Goal: Transaction & Acquisition: Subscribe to service/newsletter

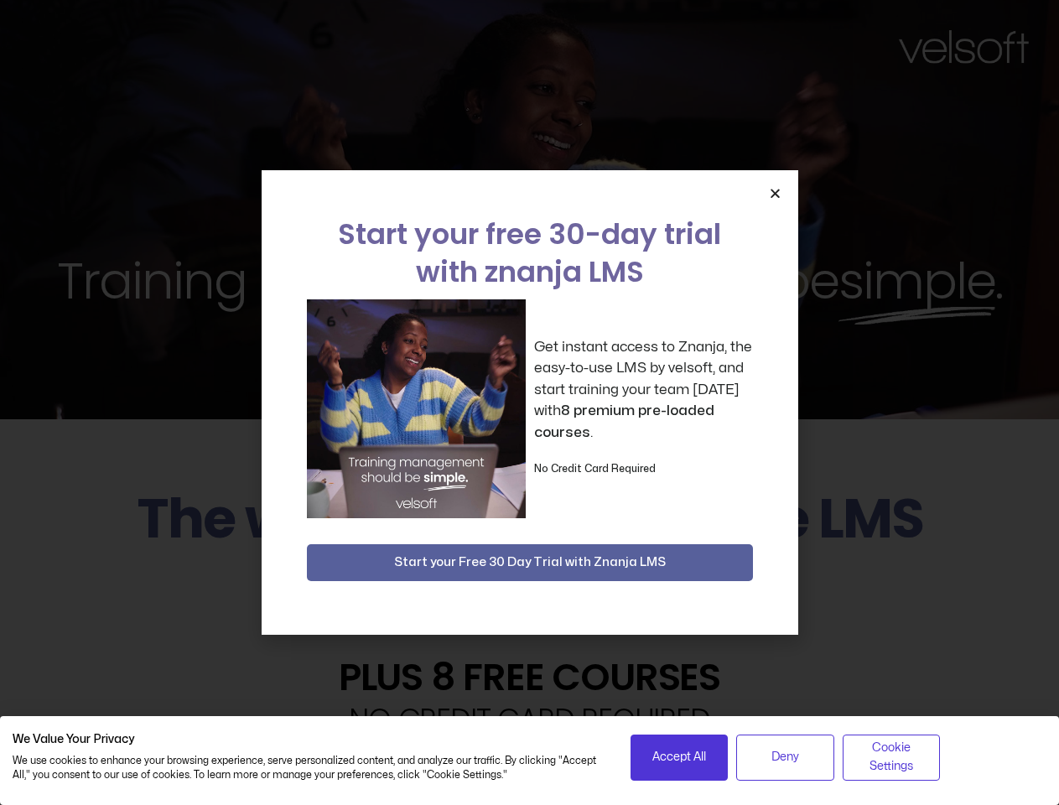
click at [529, 402] on div "Get instant access to Znanja, the easy-to-use LMS by velsoft, and start trainin…" at bounding box center [530, 408] width 446 height 219
click at [774, 193] on icon "Close" at bounding box center [775, 193] width 13 height 13
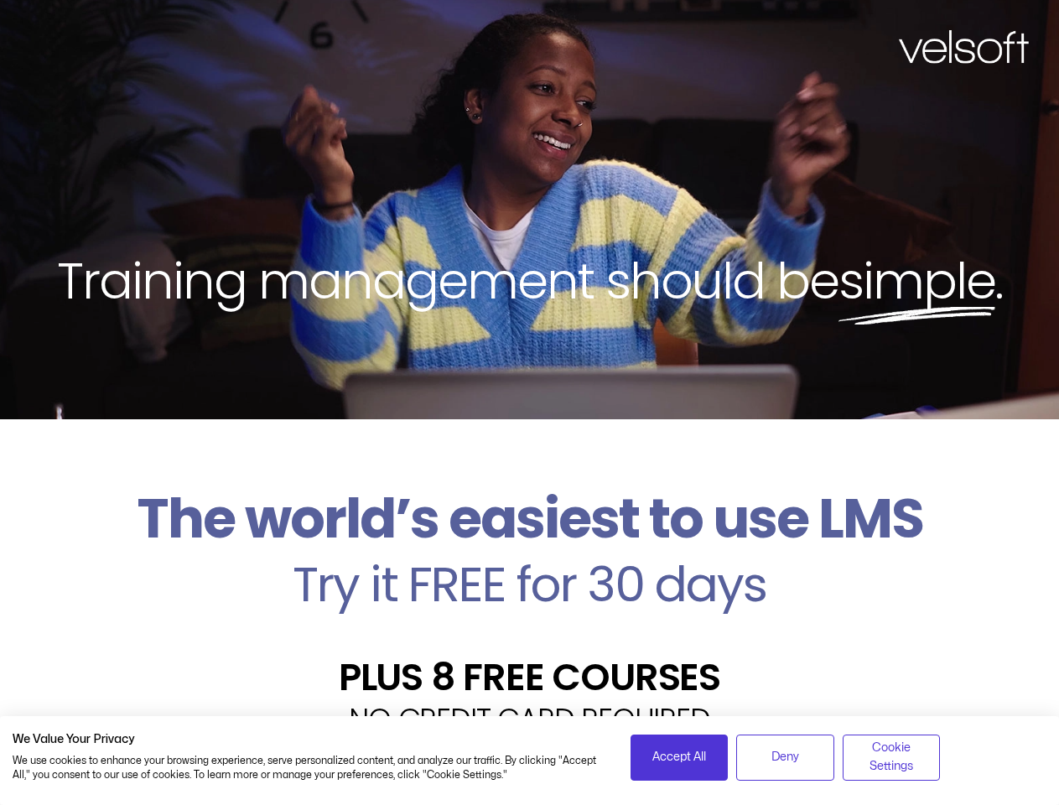
click at [530, 562] on h2 "Try it FREE for 30 days" at bounding box center [529, 584] width 1033 height 49
click at [679, 757] on span "Accept All" at bounding box center [679, 757] width 54 height 18
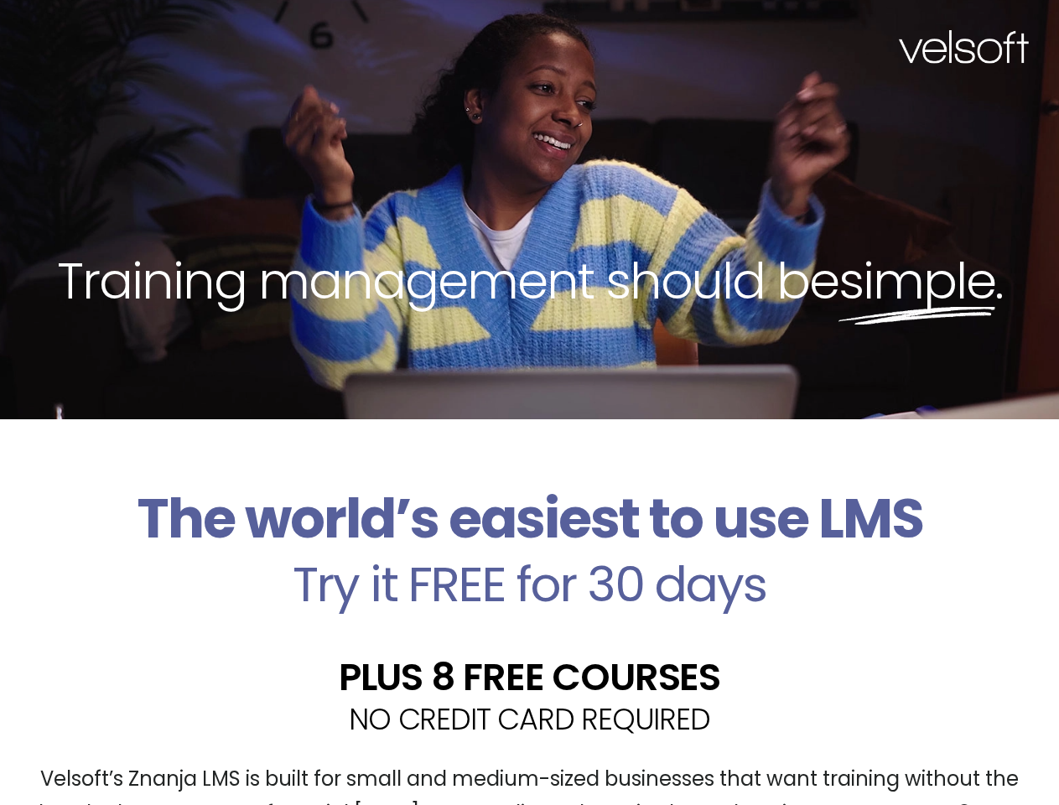
click at [785, 757] on div "Velsoft’s Znanja LMS is built for small and medium-sized businesses that want t…" at bounding box center [529, 803] width 1033 height 122
click at [891, 757] on div "Velsoft’s Znanja LMS is built for small and medium-sized businesses that want t…" at bounding box center [529, 803] width 1033 height 122
